Goal: Information Seeking & Learning: Check status

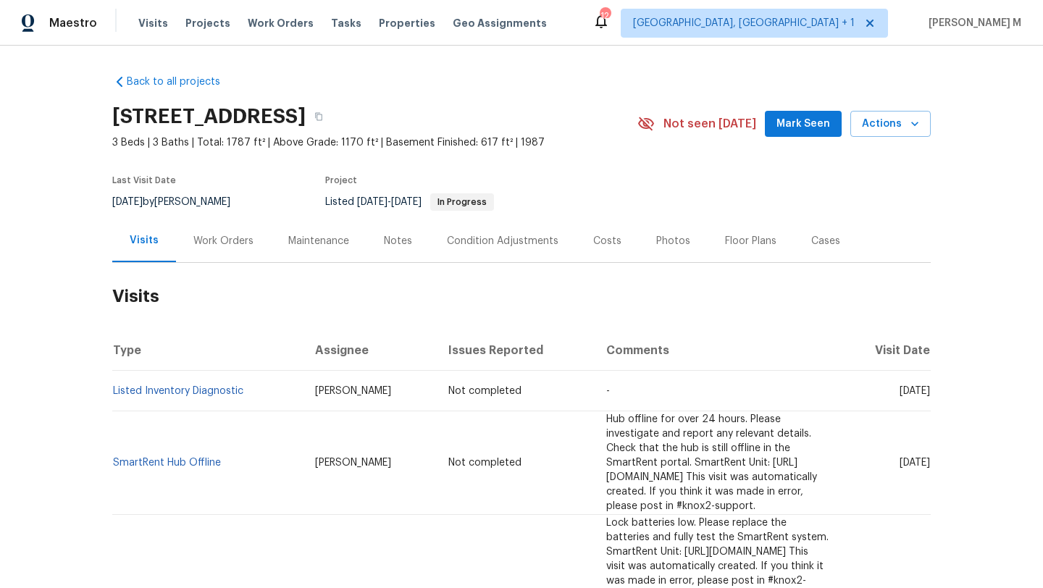
drag, startPoint x: 864, startPoint y: 392, endPoint x: 900, endPoint y: 393, distance: 35.5
click at [900, 393] on span "[DATE]" at bounding box center [915, 391] width 30 height 10
copy span "[DATE]"
click at [205, 252] on div "Work Orders" at bounding box center [223, 240] width 95 height 43
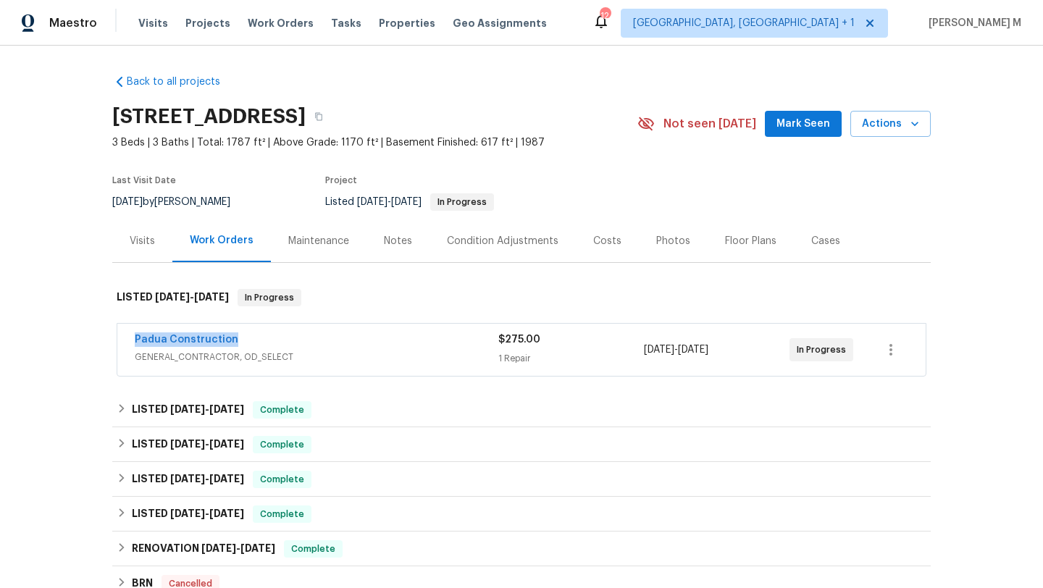
drag, startPoint x: 122, startPoint y: 339, endPoint x: 293, endPoint y: 339, distance: 171.0
click at [293, 339] on div "Padua Construction GENERAL_CONTRACTOR, OD_SELECT $275.00 1 Repair [DATE] - [DAT…" at bounding box center [521, 350] width 808 height 52
copy link "Padua Construction"
click at [293, 339] on div "Padua Construction" at bounding box center [317, 340] width 364 height 17
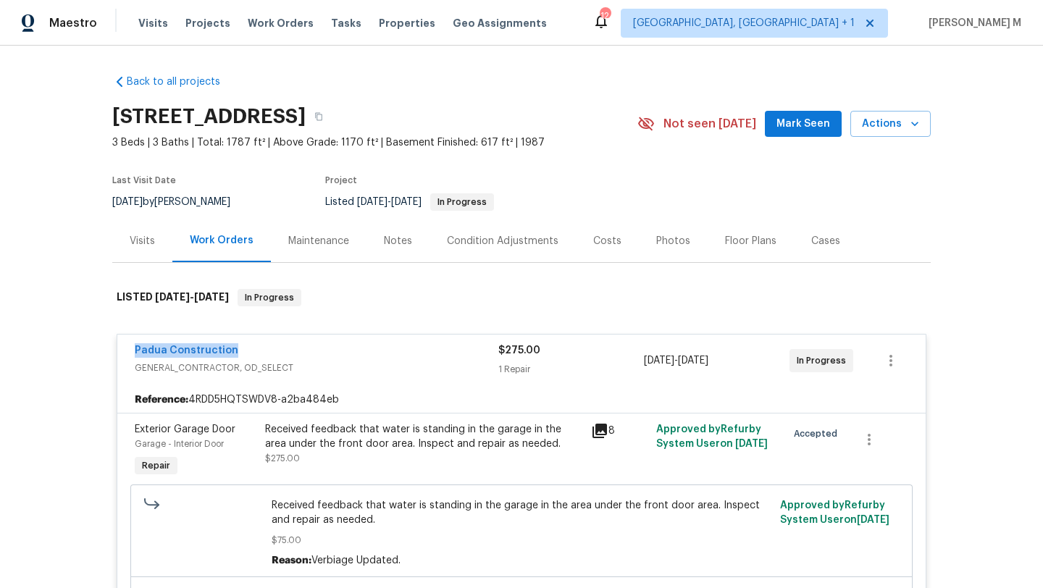
drag, startPoint x: 125, startPoint y: 350, endPoint x: 314, endPoint y: 350, distance: 189.1
click at [314, 350] on div "Padua Construction GENERAL_CONTRACTOR, OD_SELECT $275.00 1 Repair [DATE] - [DAT…" at bounding box center [521, 361] width 808 height 52
copy link "Padua Construction"
copy span "[DATE] - [DATE]"
drag, startPoint x: 639, startPoint y: 363, endPoint x: 743, endPoint y: 363, distance: 104.3
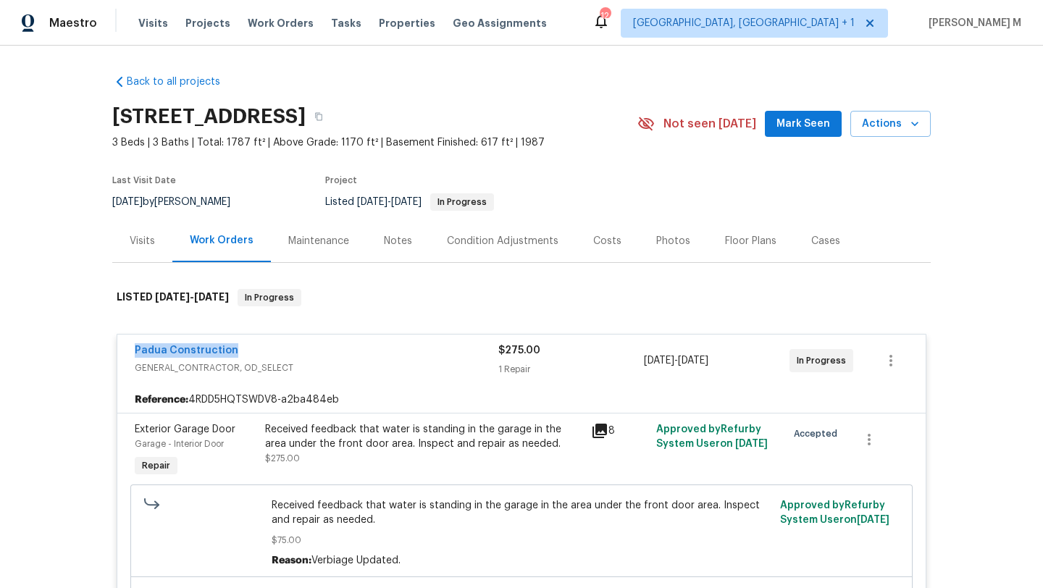
click at [708, 363] on span "[DATE] - [DATE]" at bounding box center [676, 360] width 64 height 14
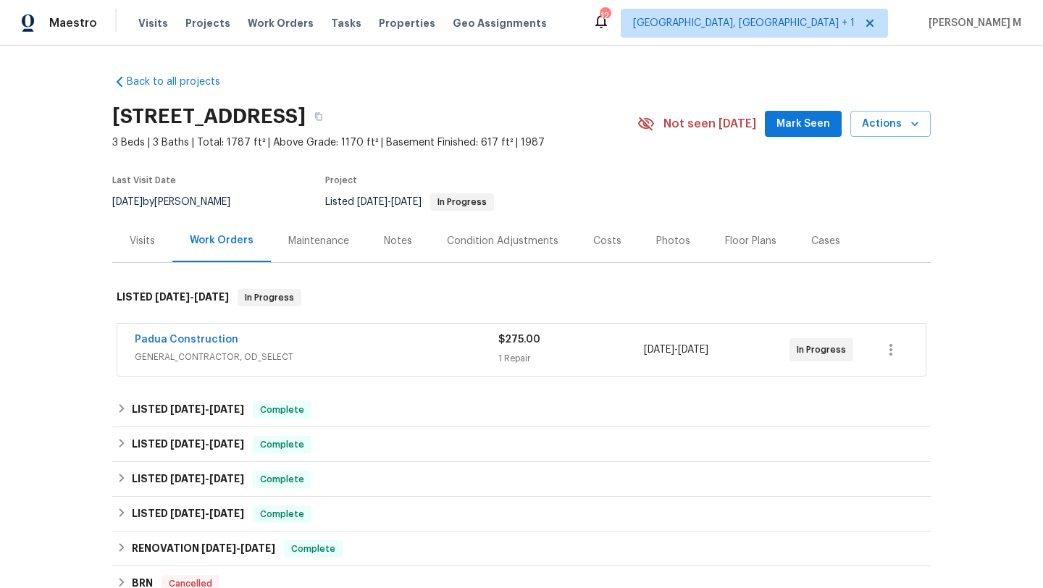
drag, startPoint x: 787, startPoint y: 357, endPoint x: 841, endPoint y: 357, distance: 54.3
click at [841, 357] on div "In Progress" at bounding box center [822, 349] width 64 height 23
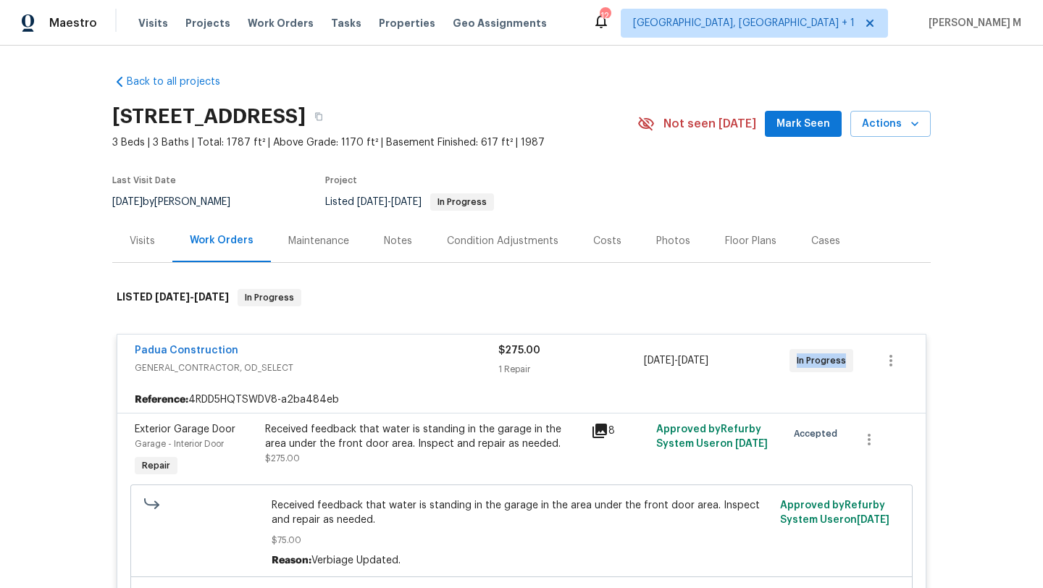
drag, startPoint x: 787, startPoint y: 361, endPoint x: 842, endPoint y: 361, distance: 54.3
click at [842, 361] on div "In Progress" at bounding box center [822, 360] width 64 height 23
copy span "In Progress"
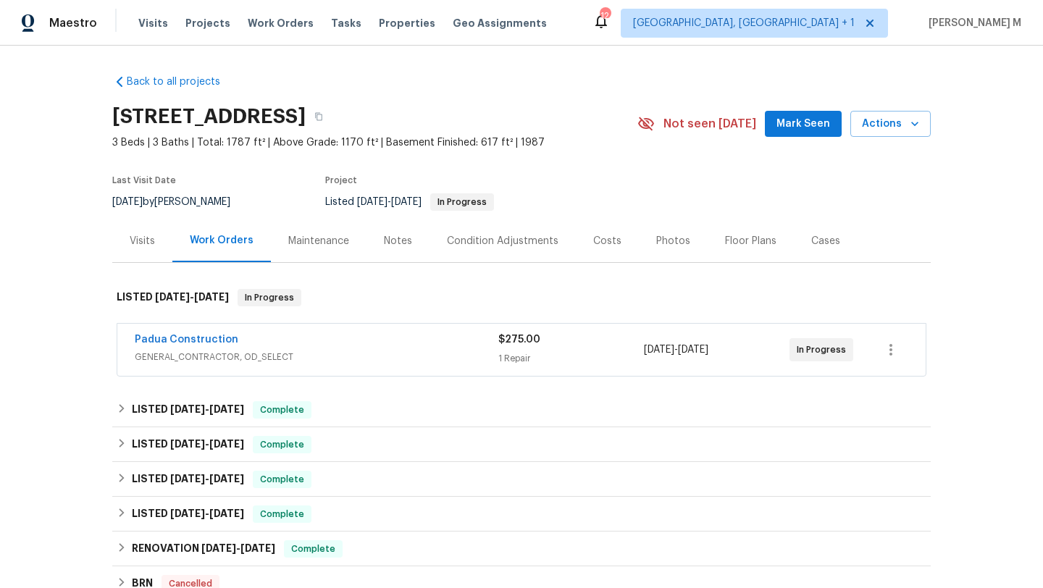
click at [346, 345] on div "Padua Construction" at bounding box center [317, 340] width 364 height 17
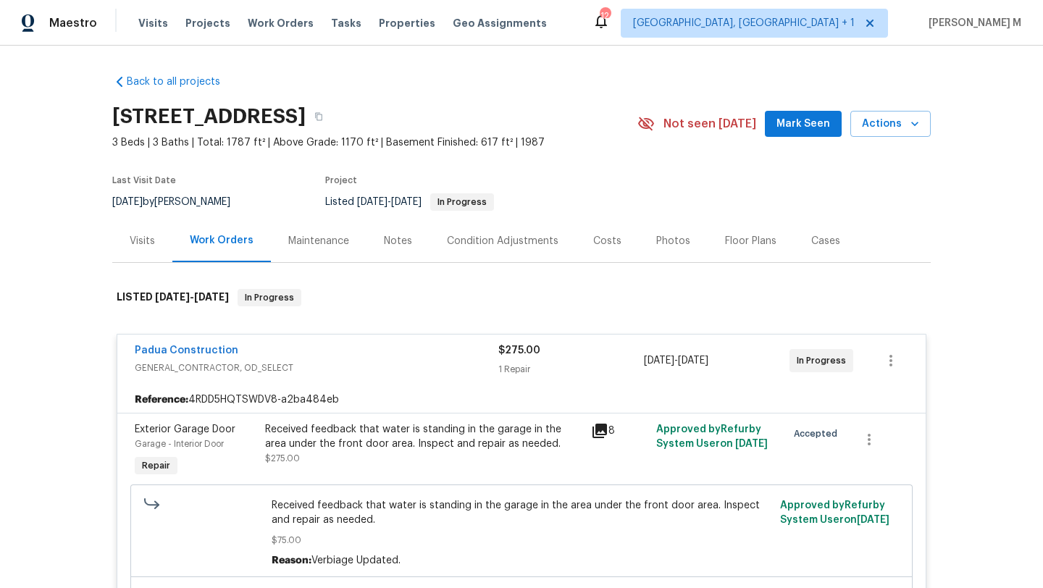
click at [122, 242] on div "Visits" at bounding box center [142, 240] width 60 height 43
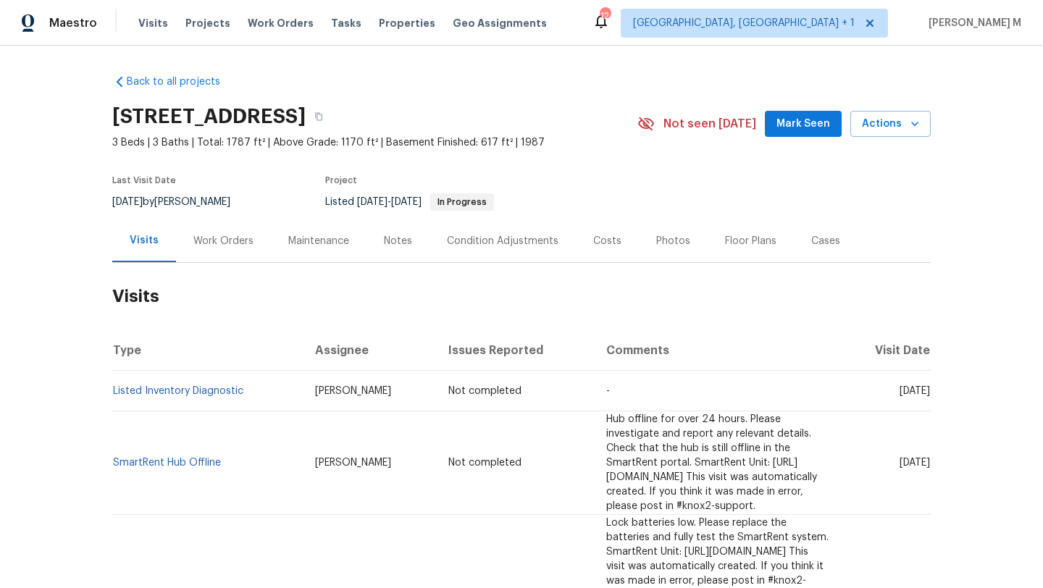
click at [216, 253] on div "Work Orders" at bounding box center [223, 240] width 95 height 43
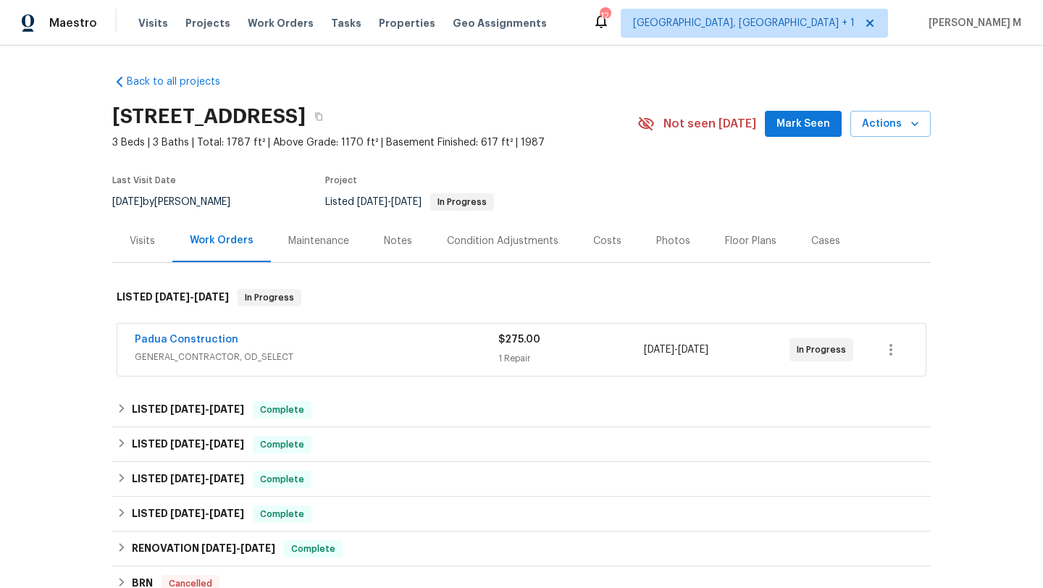
click at [159, 251] on div "Visits" at bounding box center [142, 240] width 60 height 43
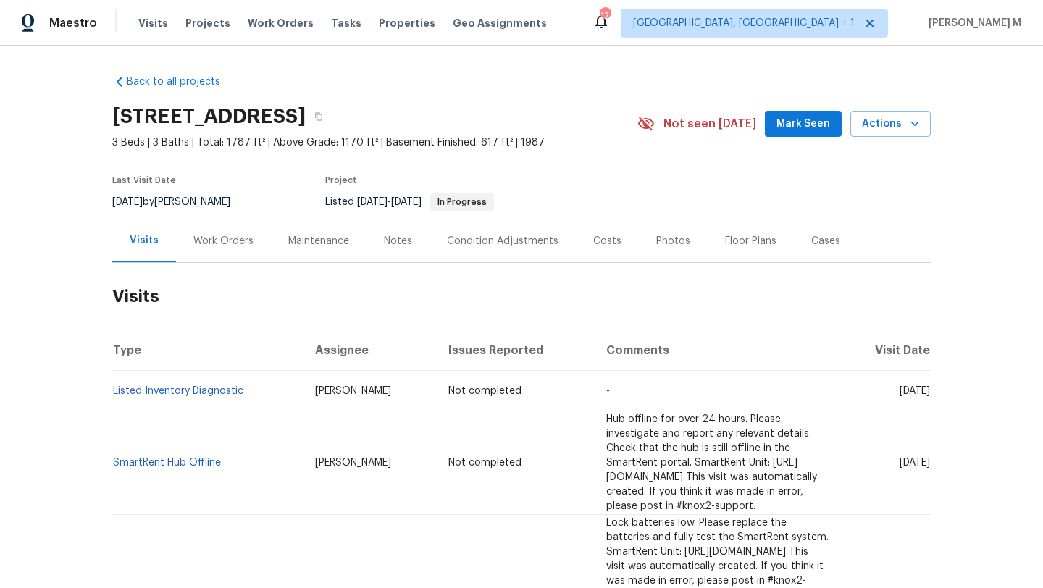
click at [216, 249] on div "Work Orders" at bounding box center [223, 240] width 95 height 43
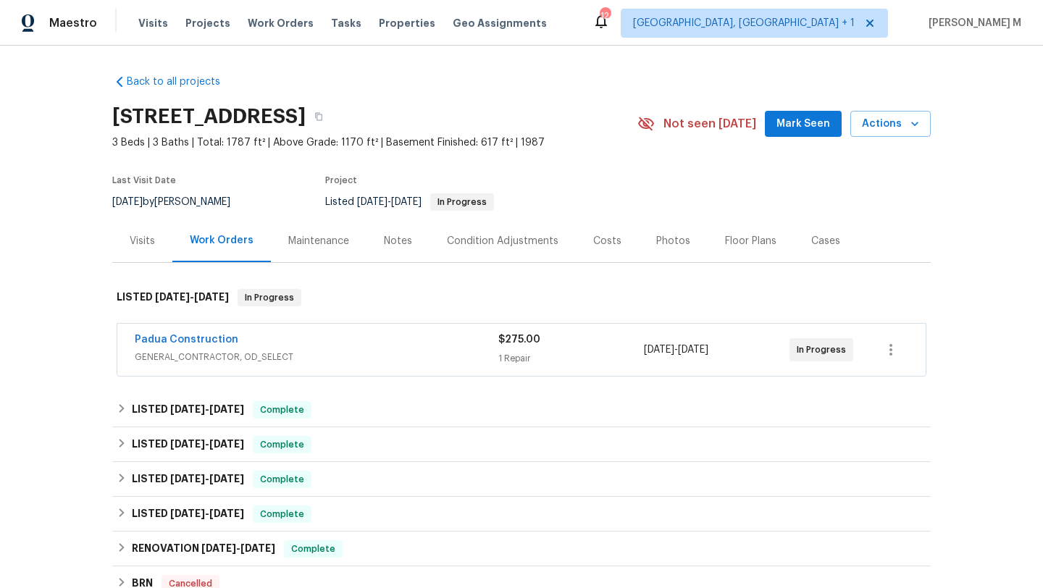
click at [140, 246] on div "Visits" at bounding box center [142, 241] width 25 height 14
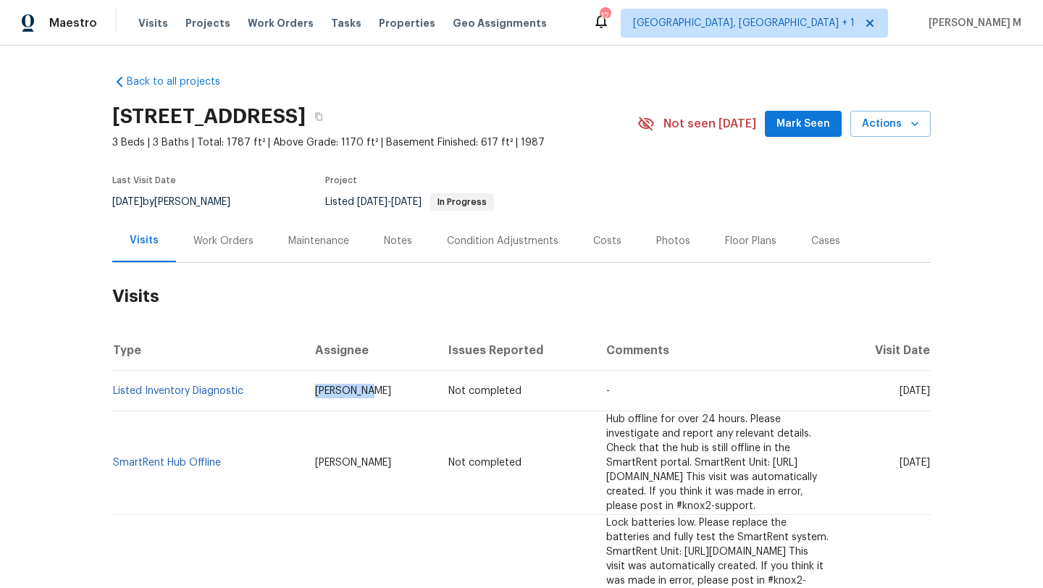
drag, startPoint x: 278, startPoint y: 393, endPoint x: 341, endPoint y: 393, distance: 63.0
click at [341, 393] on td "[PERSON_NAME]" at bounding box center [370, 391] width 133 height 41
copy span "[PERSON_NAME]"
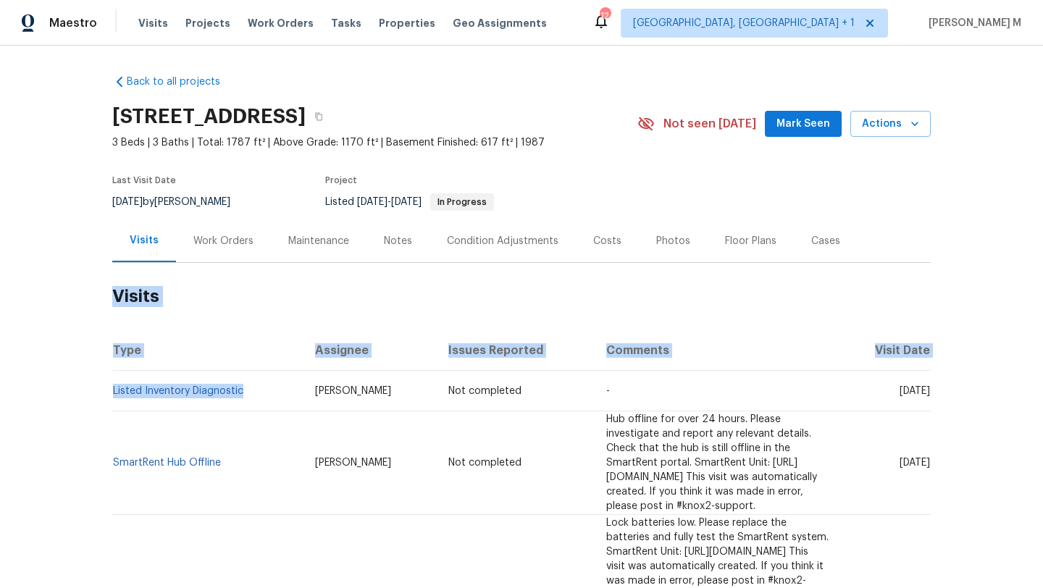
drag, startPoint x: 248, startPoint y: 391, endPoint x: 106, endPoint y: 389, distance: 141.3
click at [112, 389] on td "Listed Inventory Diagnostic" at bounding box center [207, 391] width 191 height 41
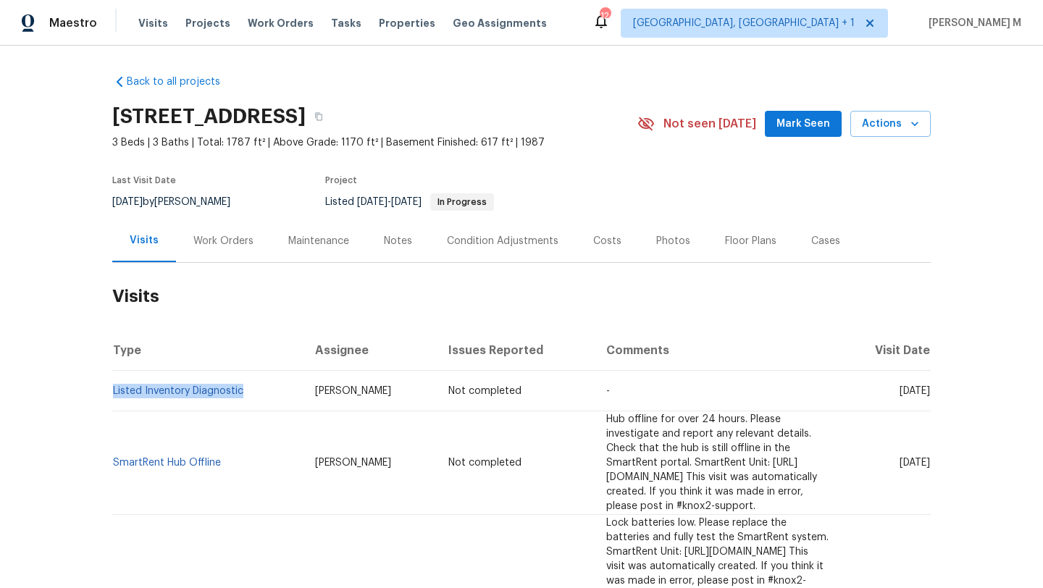
copy link "Listed Inventory Diagnostic"
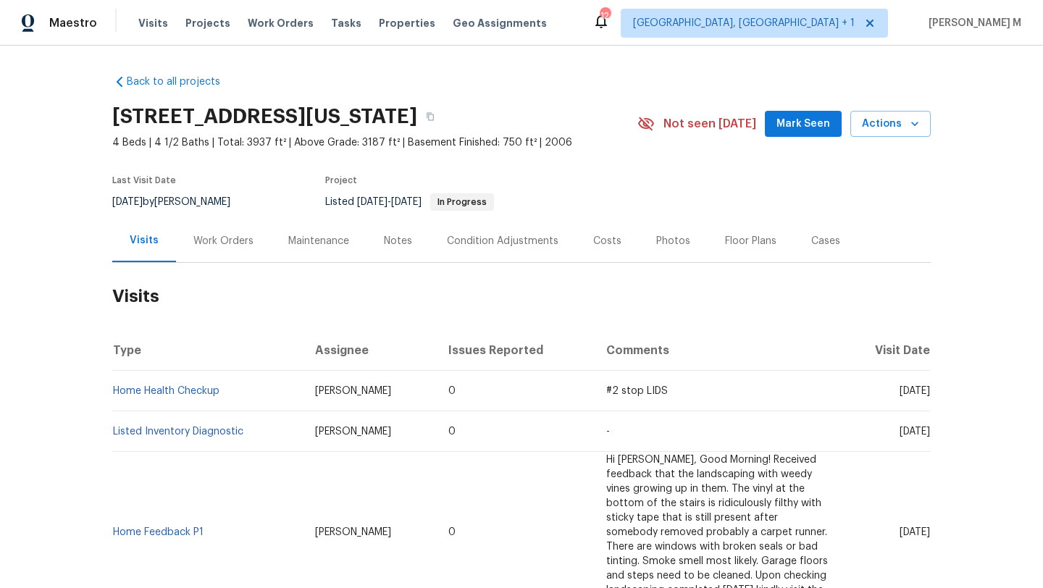
drag, startPoint x: 864, startPoint y: 389, endPoint x: 896, endPoint y: 390, distance: 31.9
click at [900, 390] on span "[DATE]" at bounding box center [915, 391] width 30 height 10
copy span "[DATE]"
click at [219, 248] on div "Work Orders" at bounding box center [223, 240] width 95 height 43
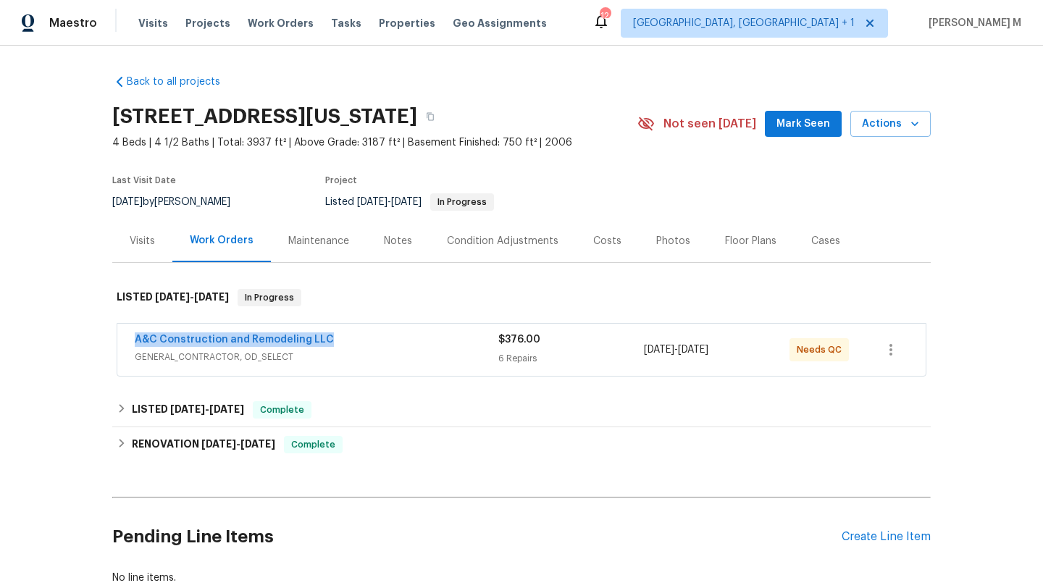
copy link "A&C Construction and Remodeling LLC"
drag, startPoint x: 196, startPoint y: 339, endPoint x: 325, endPoint y: 339, distance: 128.9
click at [325, 339] on div "A&C Construction and Remodeling LLC GENERAL_CONTRACTOR, OD_SELECT $376.00 6 Rep…" at bounding box center [521, 350] width 808 height 52
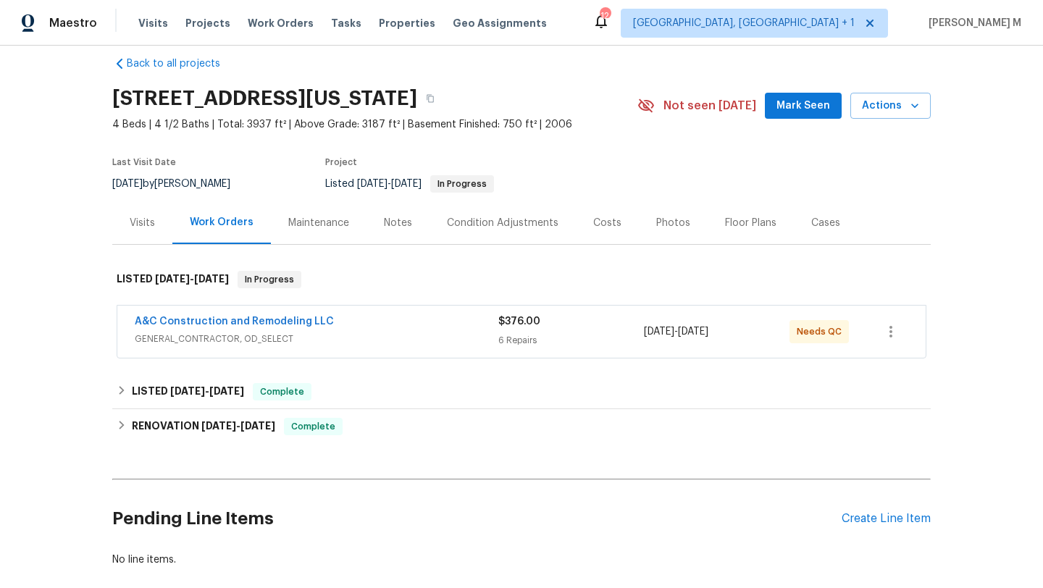
click at [608, 343] on div "6 Repairs" at bounding box center [571, 340] width 146 height 14
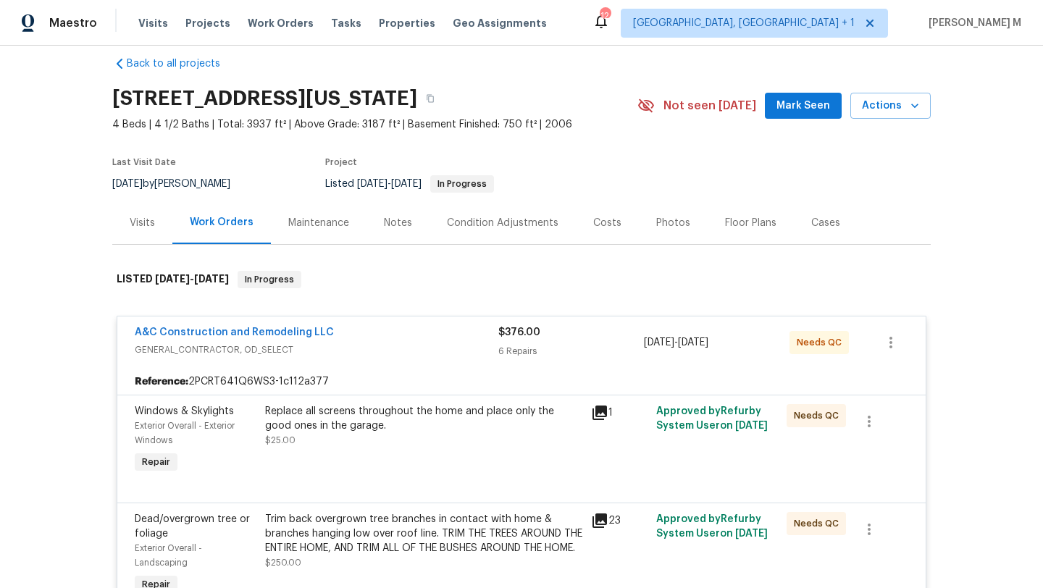
copy div "8/12/2025 - 8/16/2025"
drag, startPoint x: 637, startPoint y: 345, endPoint x: 742, endPoint y: 345, distance: 105.0
click at [742, 345] on div "A&C Construction and Remodeling LLC GENERAL_CONTRACTOR, OD_SELECT $376.00 6 Rep…" at bounding box center [504, 342] width 739 height 35
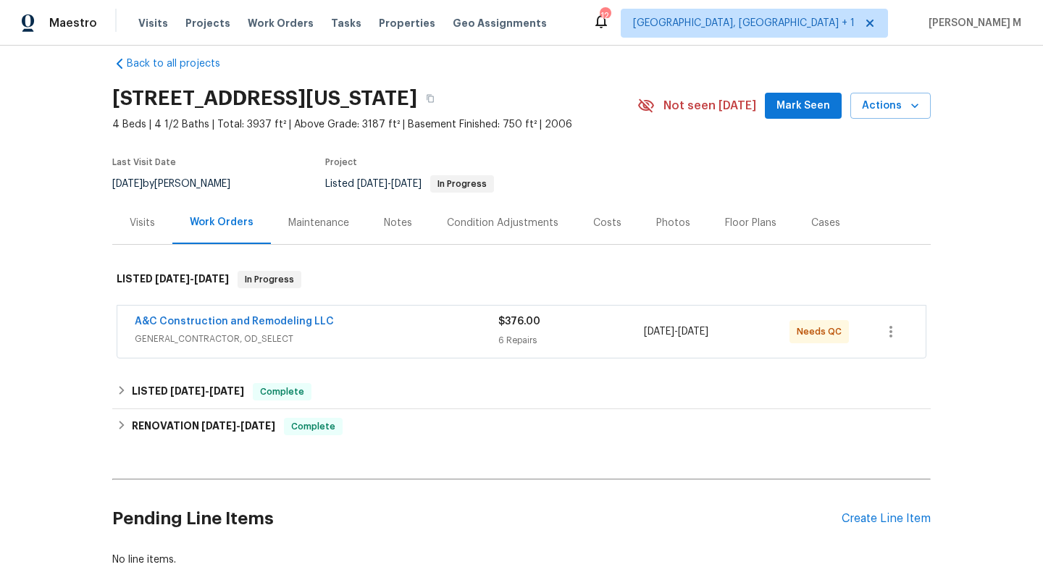
click at [462, 317] on div "A&C Construction and Remodeling LLC" at bounding box center [317, 322] width 364 height 17
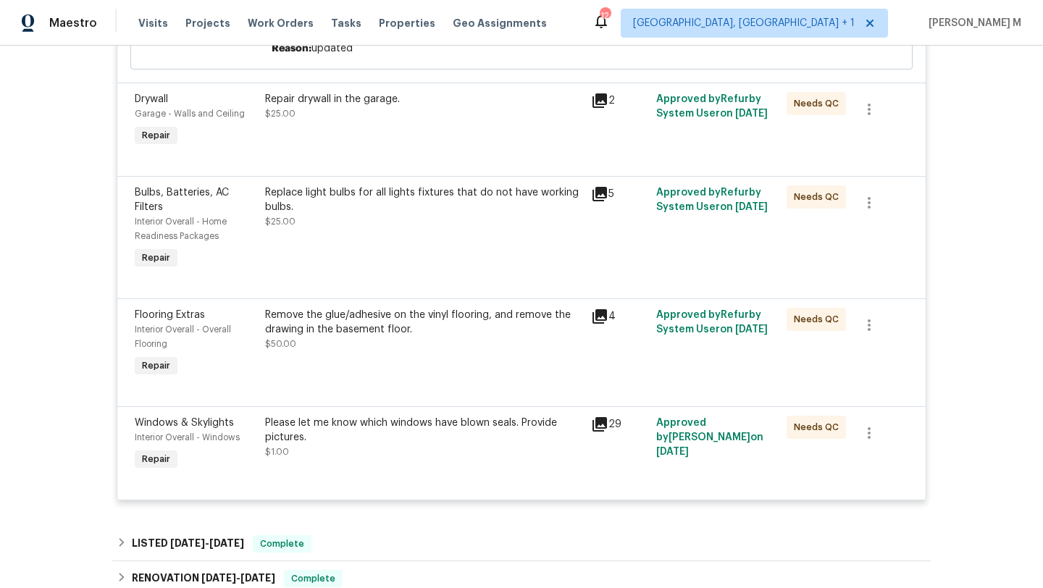
scroll to position [658, 0]
